Goal: Task Accomplishment & Management: Use online tool/utility

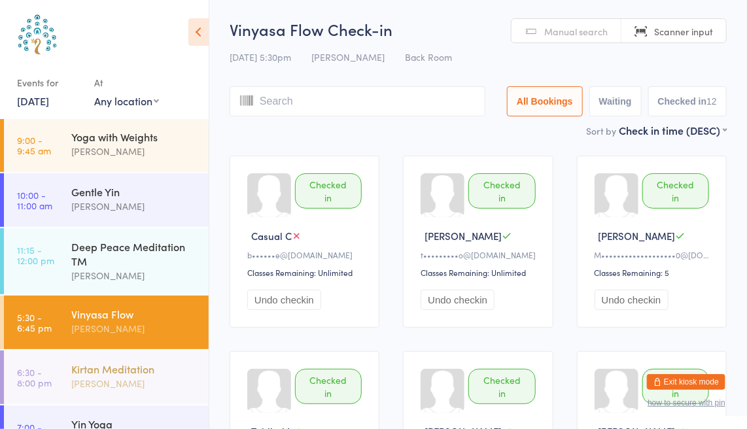
scroll to position [87, 0]
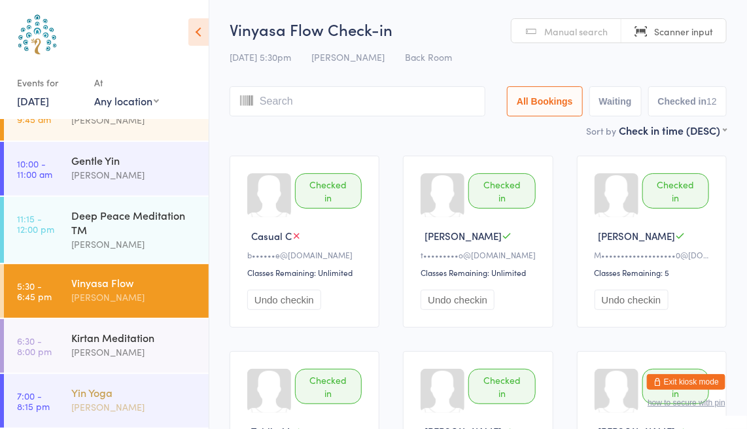
click at [110, 396] on div "Yin Yoga" at bounding box center [134, 392] width 126 height 14
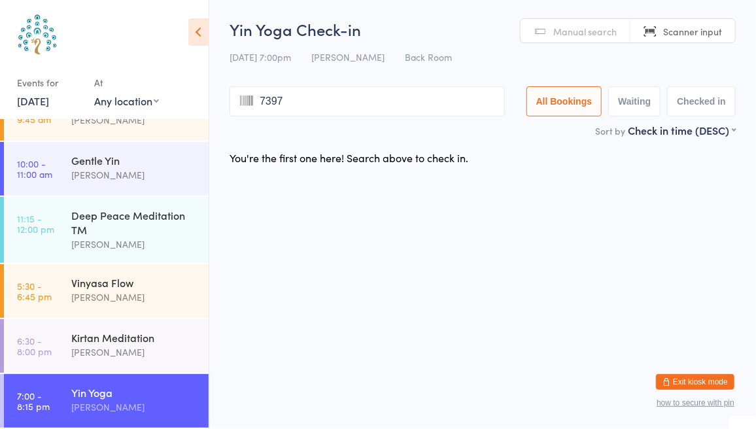
type input "7397"
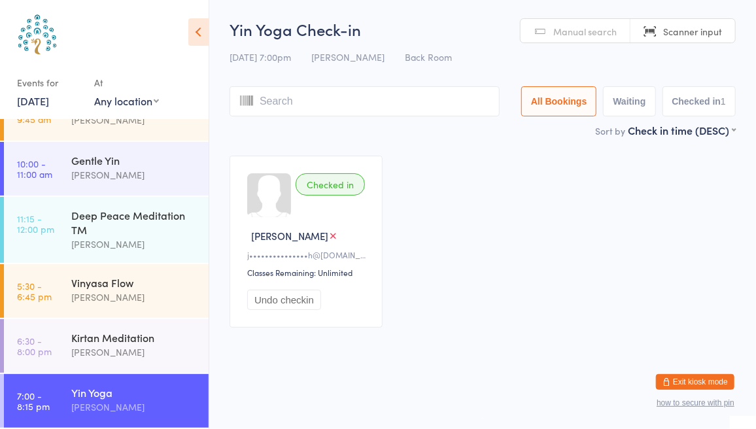
click at [601, 35] on span "Manual search" at bounding box center [584, 31] width 63 height 13
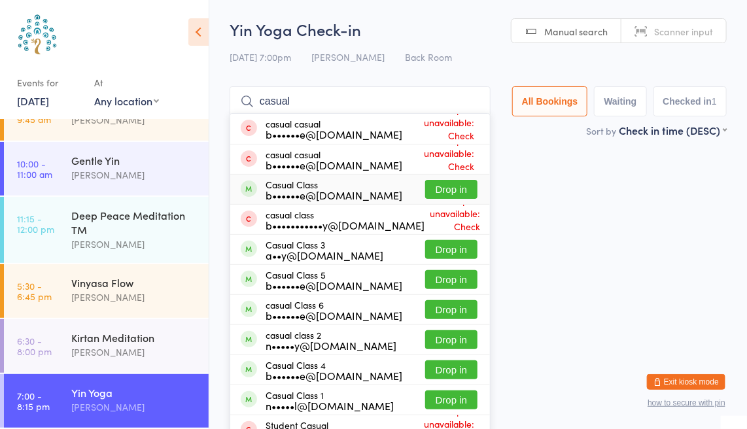
type input "casual"
click at [436, 187] on button "Drop in" at bounding box center [451, 189] width 52 height 19
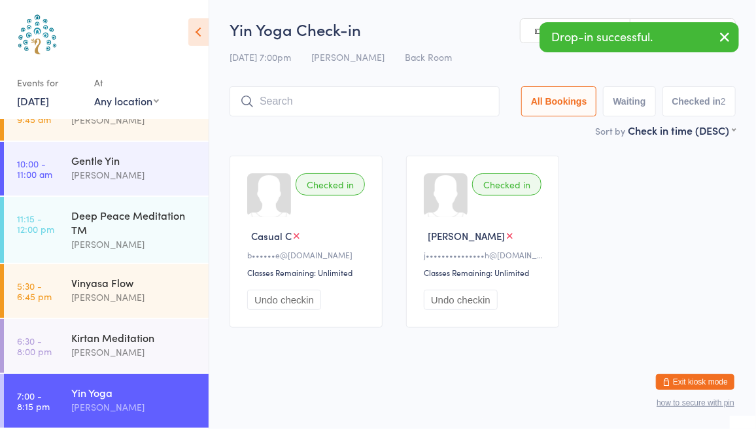
click at [720, 35] on icon "button" at bounding box center [725, 37] width 16 height 16
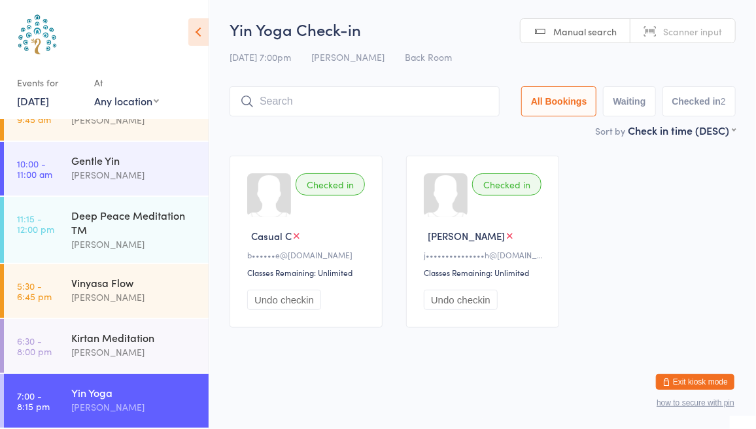
click at [703, 35] on span "Scanner input" at bounding box center [692, 31] width 59 height 13
type input "1483"
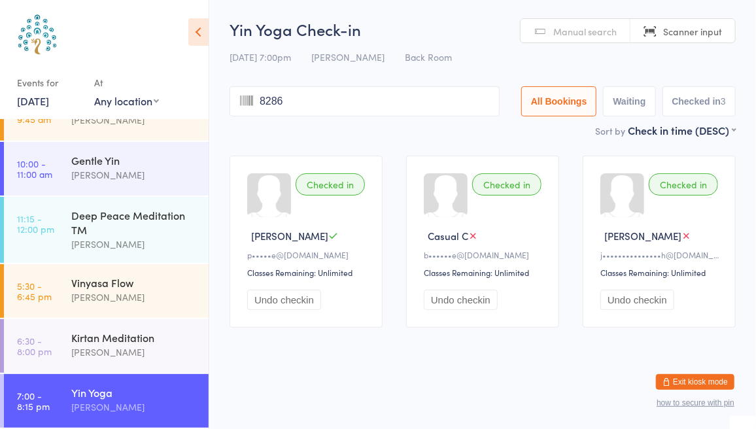
type input "8286"
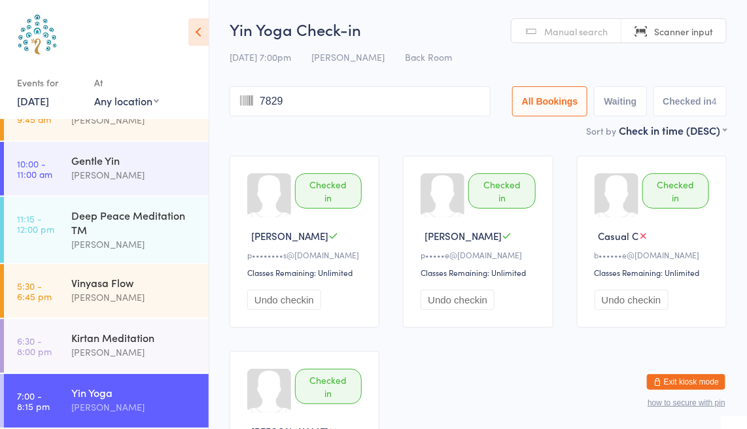
type input "7829"
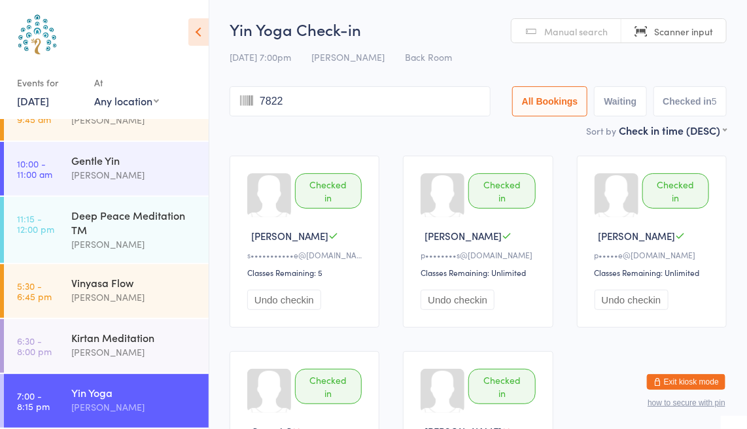
type input "7822"
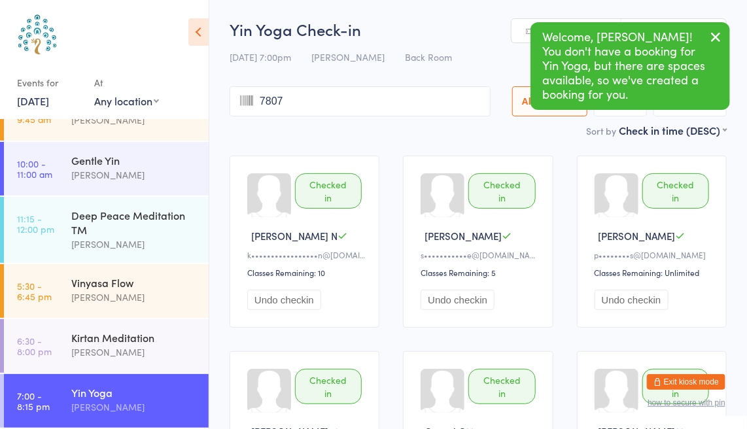
type input "7807"
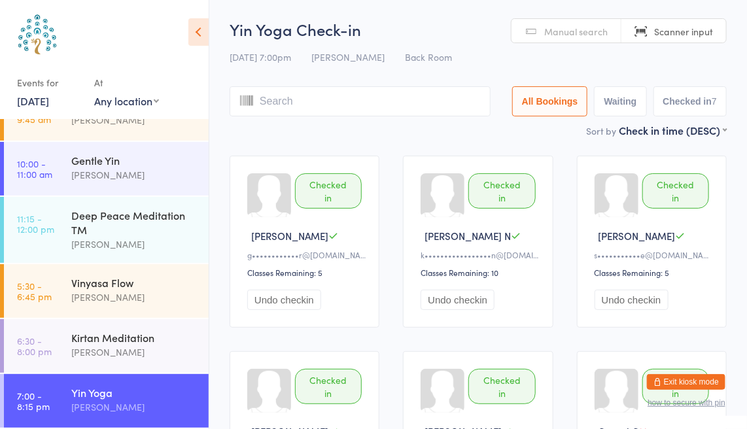
click at [549, 39] on link "Manual search" at bounding box center [566, 31] width 110 height 25
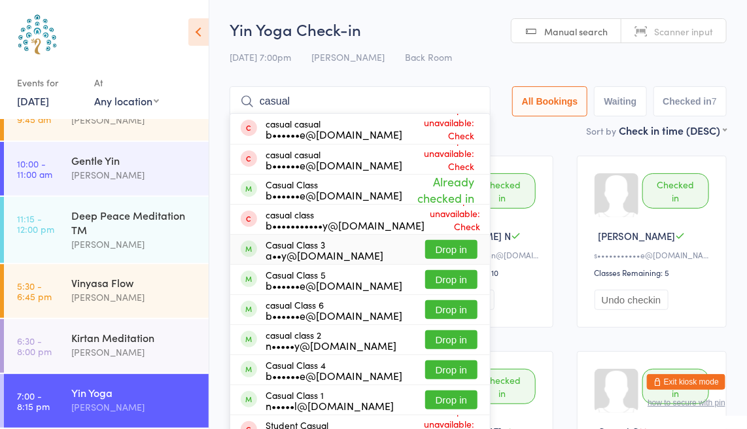
type input "casual"
click at [462, 252] on button "Drop in" at bounding box center [451, 249] width 52 height 19
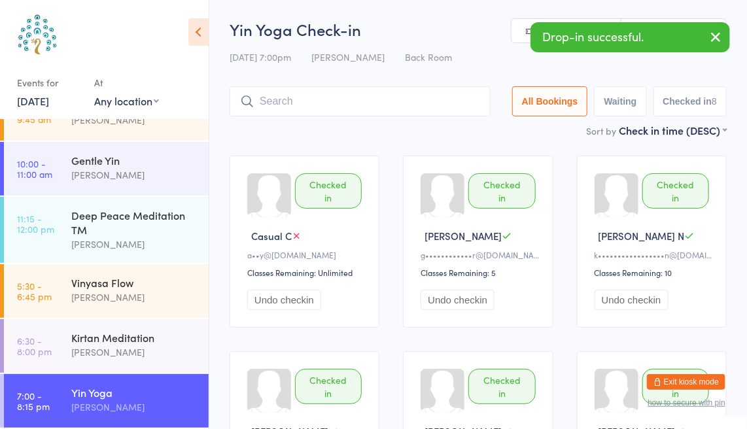
click at [716, 36] on icon "button" at bounding box center [715, 37] width 16 height 16
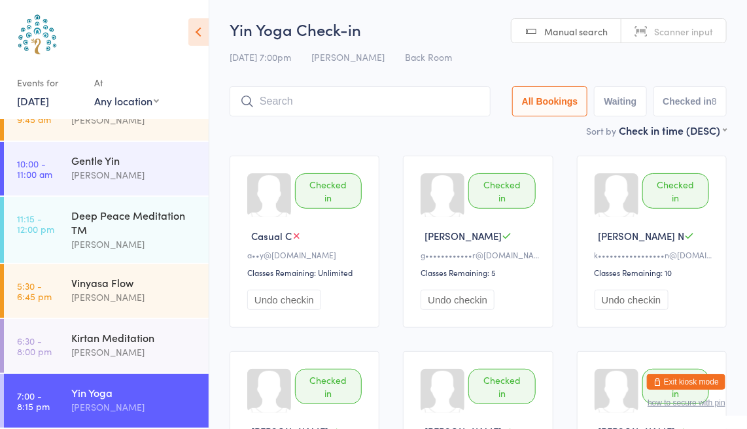
click at [716, 36] on link "Scanner input" at bounding box center [673, 31] width 105 height 25
click at [118, 289] on div "Vinyasa Flow" at bounding box center [134, 282] width 126 height 14
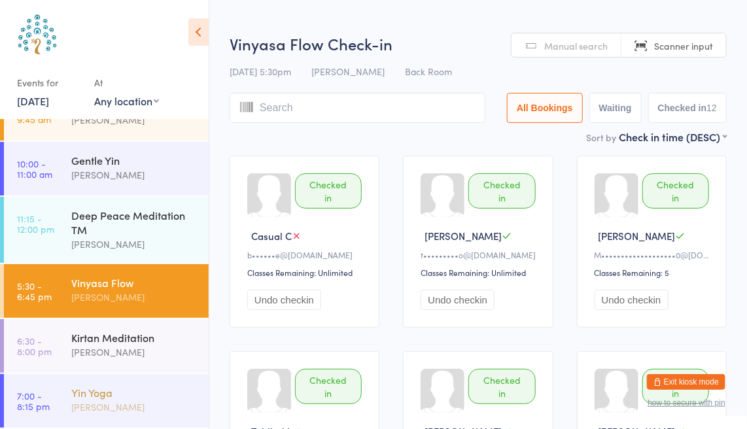
click at [98, 400] on div "[PERSON_NAME]" at bounding box center [134, 406] width 126 height 15
